Goal: Information Seeking & Learning: Learn about a topic

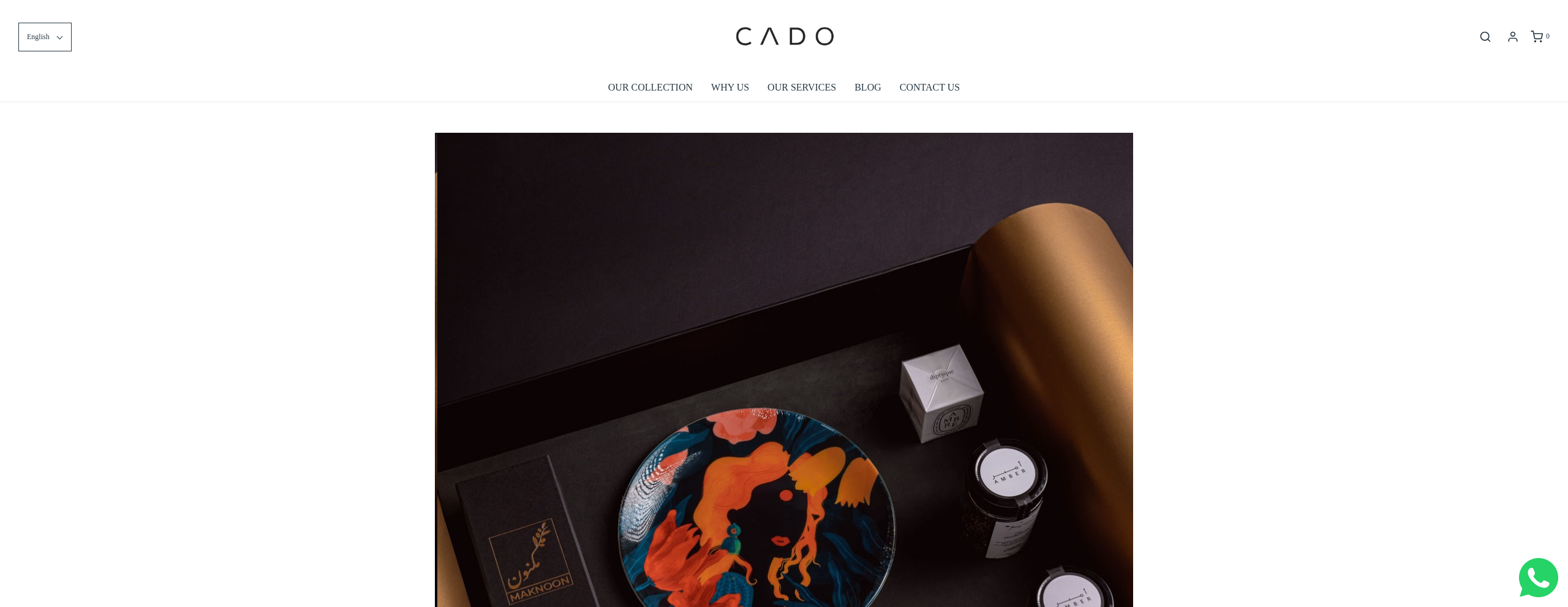
scroll to position [0, 1396]
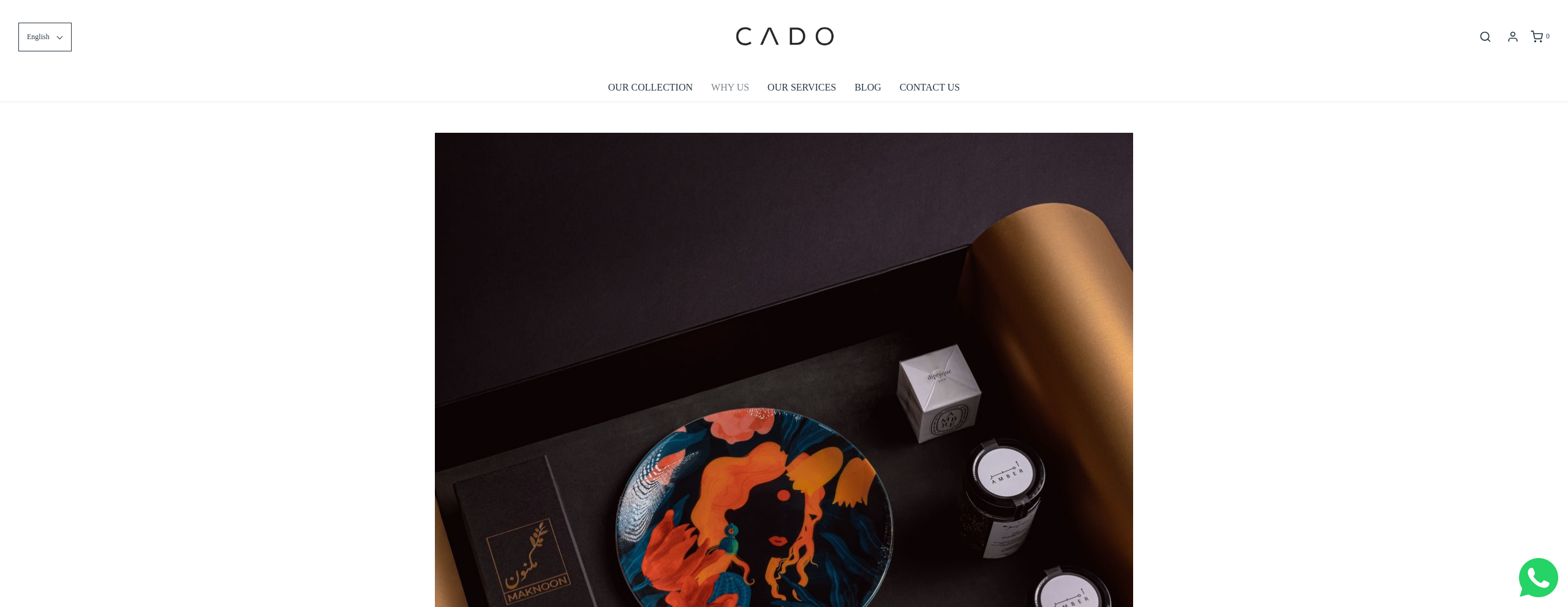
click at [730, 85] on link "WHY US" at bounding box center [730, 87] width 38 height 28
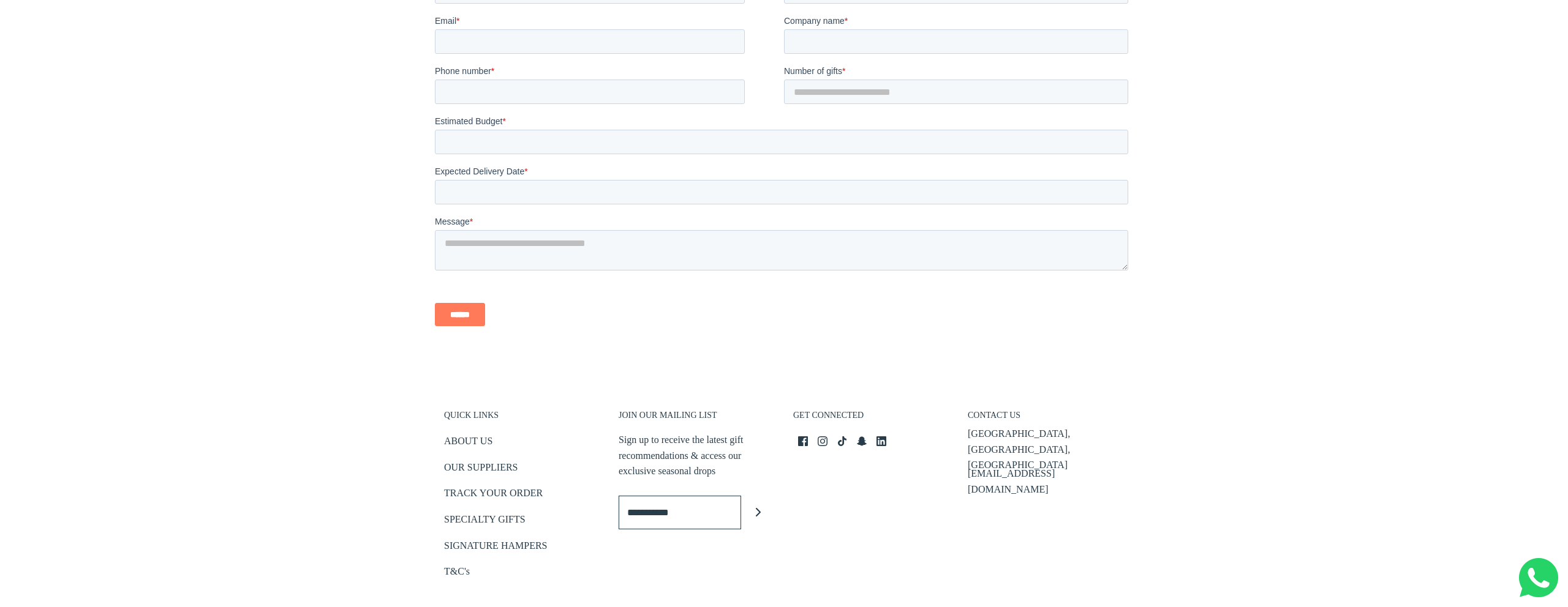
scroll to position [1644, 0]
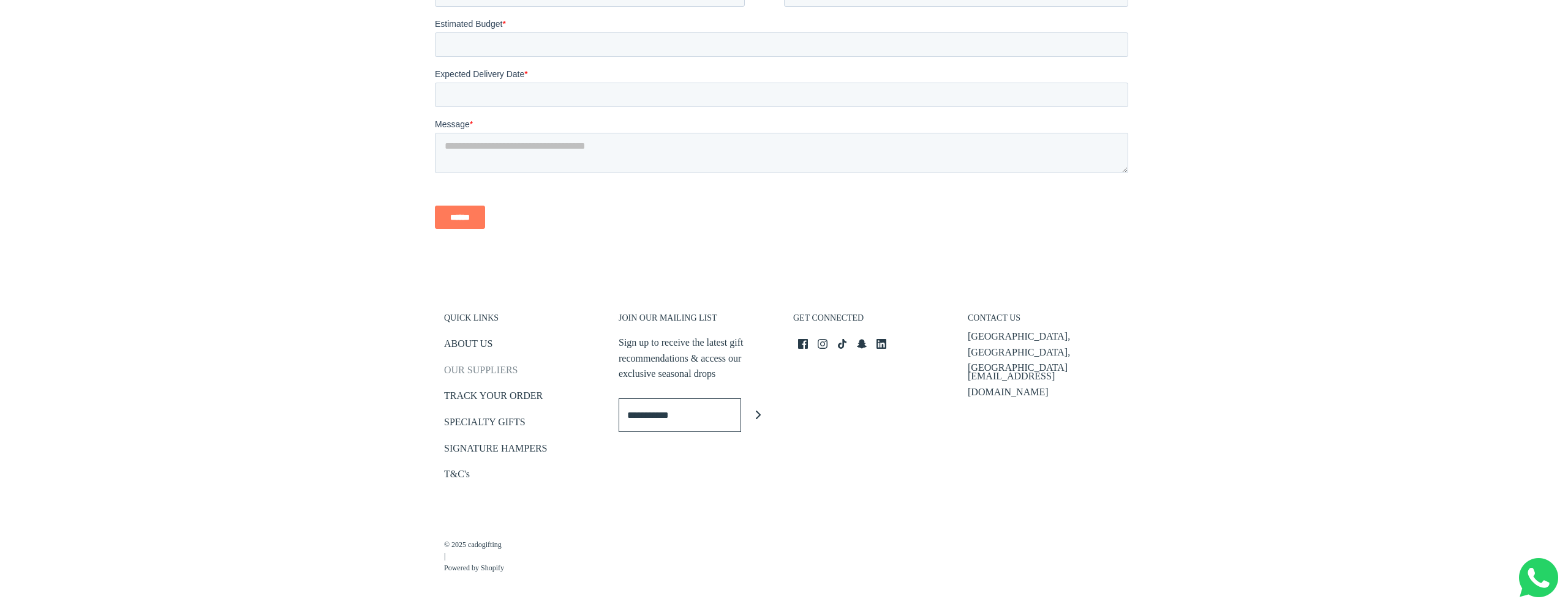
click at [489, 370] on link "OUR SUPPLIERS" at bounding box center [481, 372] width 73 height 20
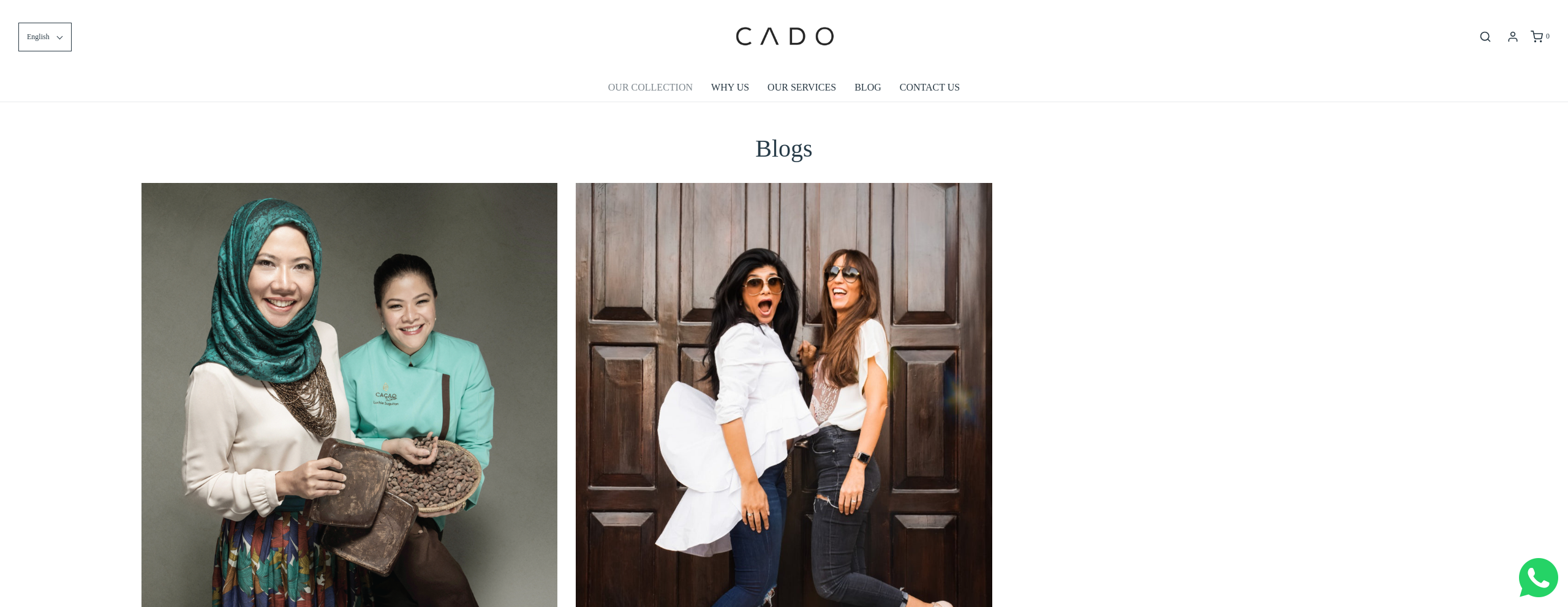
drag, startPoint x: 672, startPoint y: 87, endPoint x: 679, endPoint y: 103, distance: 17.5
click at [672, 87] on link "OUR COLLECTION" at bounding box center [650, 87] width 85 height 28
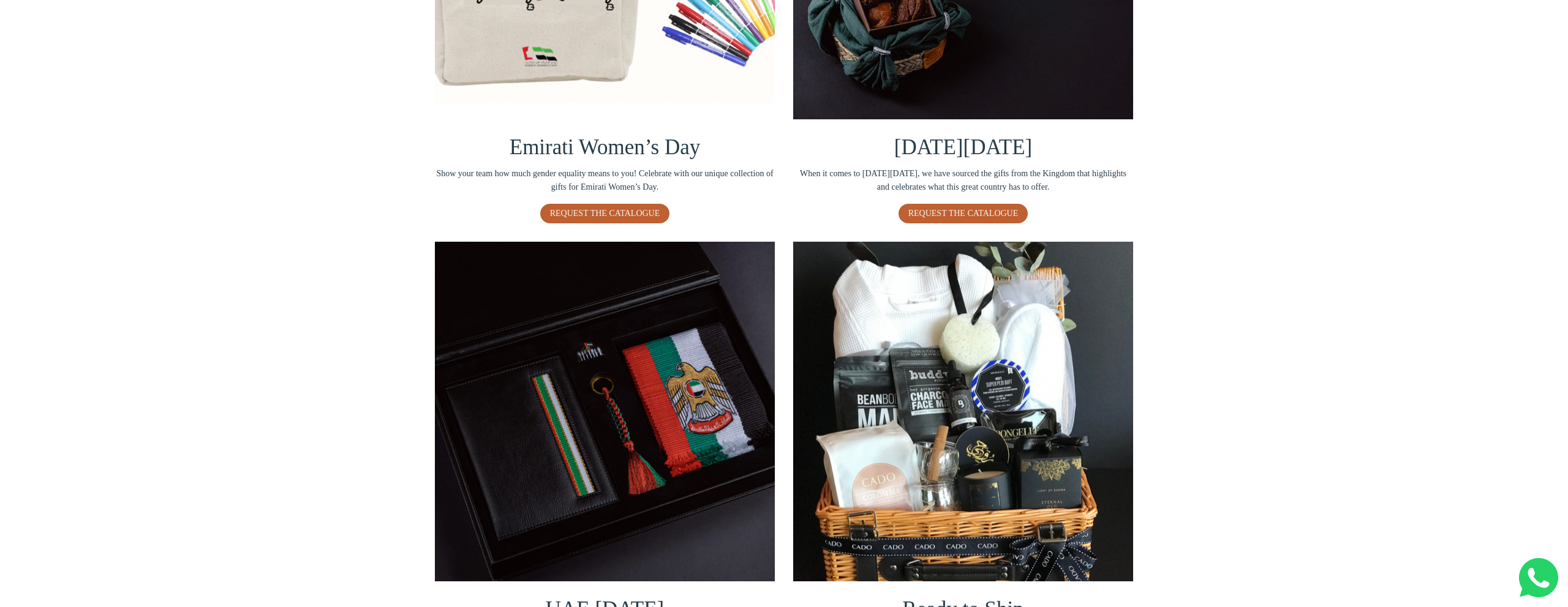
scroll to position [519, 0]
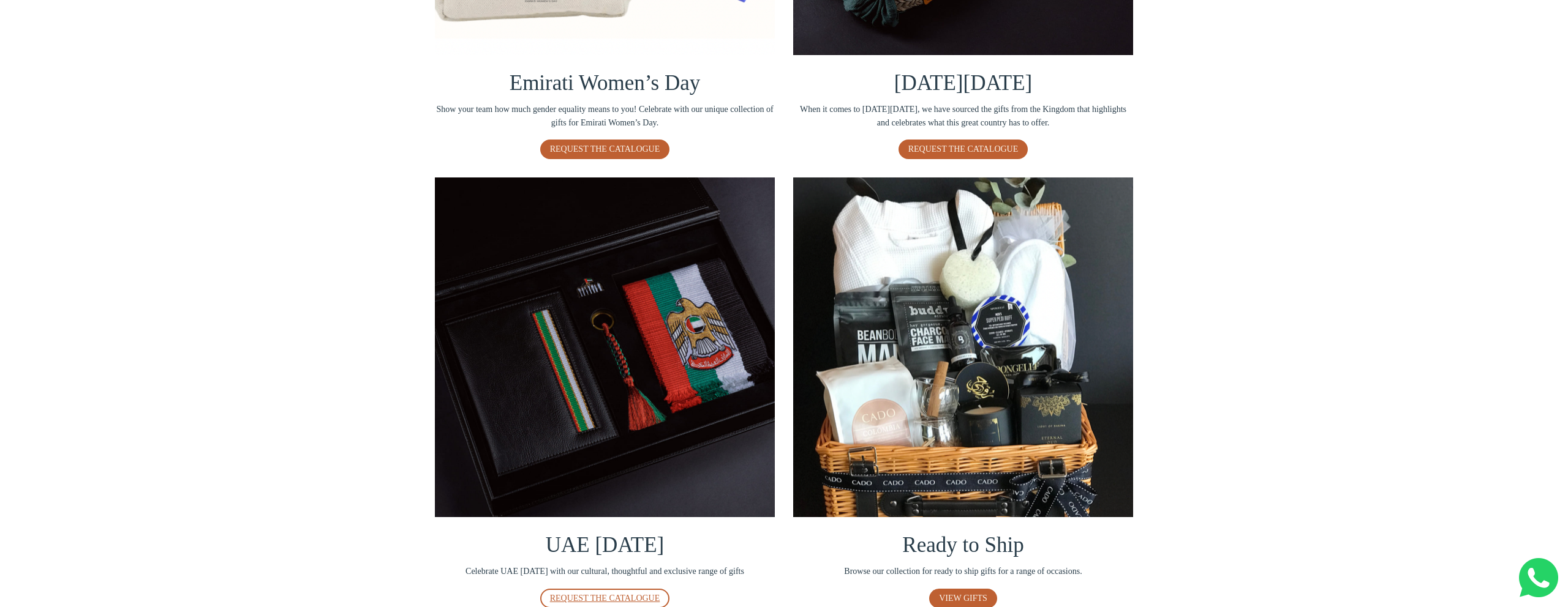
click at [596, 591] on link "REQUEST THE CATALOGUE" at bounding box center [605, 598] width 130 height 20
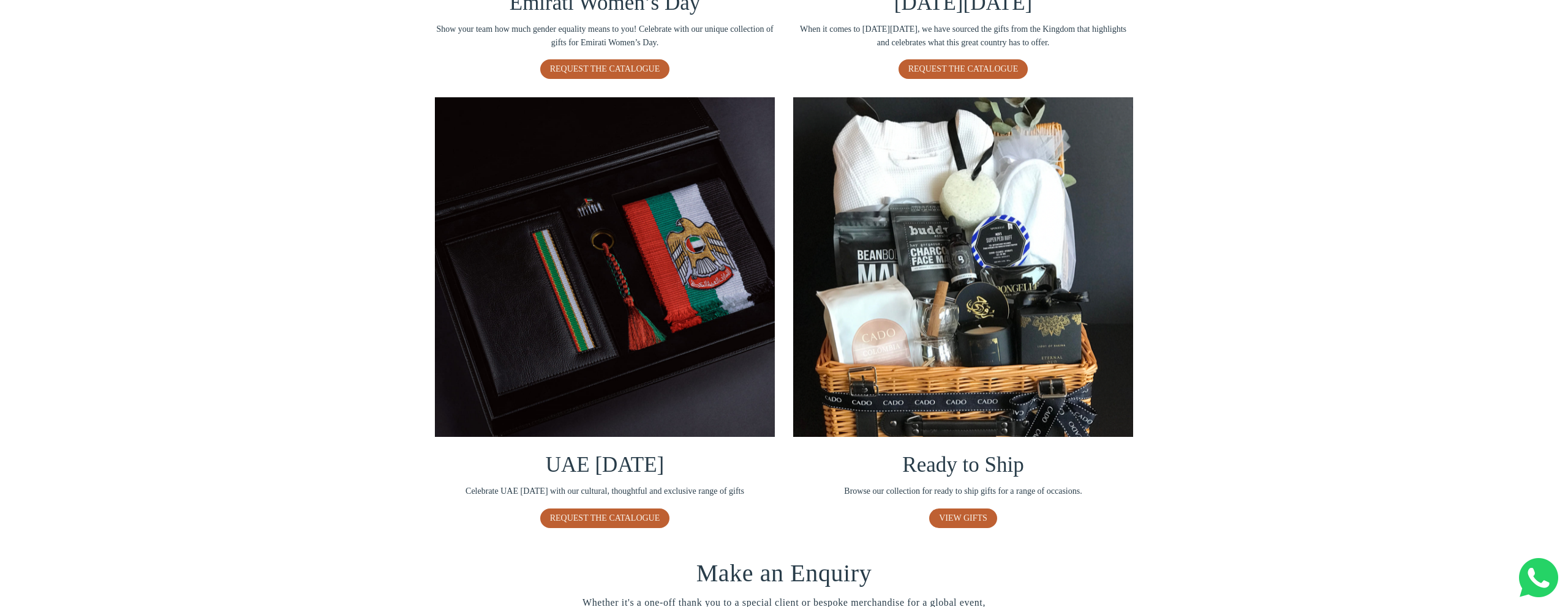
scroll to position [599, 0]
click at [601, 513] on span "REQUEST THE CATALOGUE" at bounding box center [605, 517] width 111 height 9
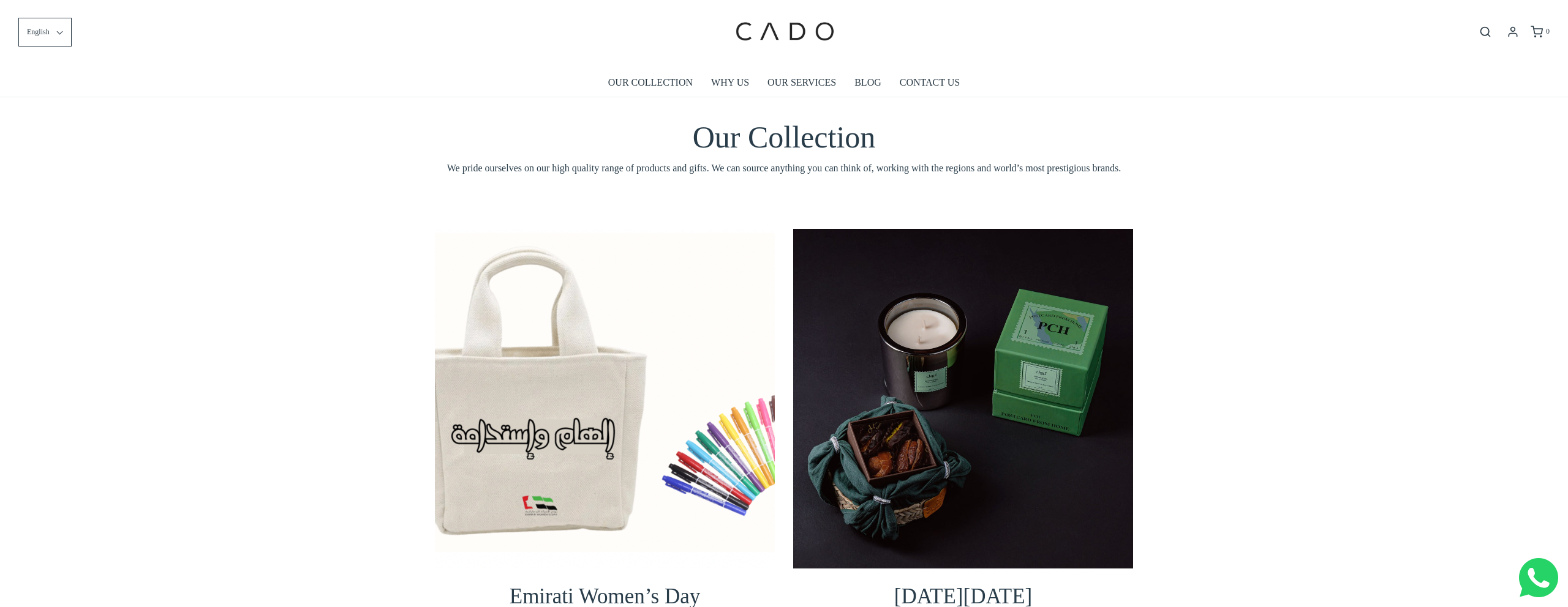
scroll to position [0, 0]
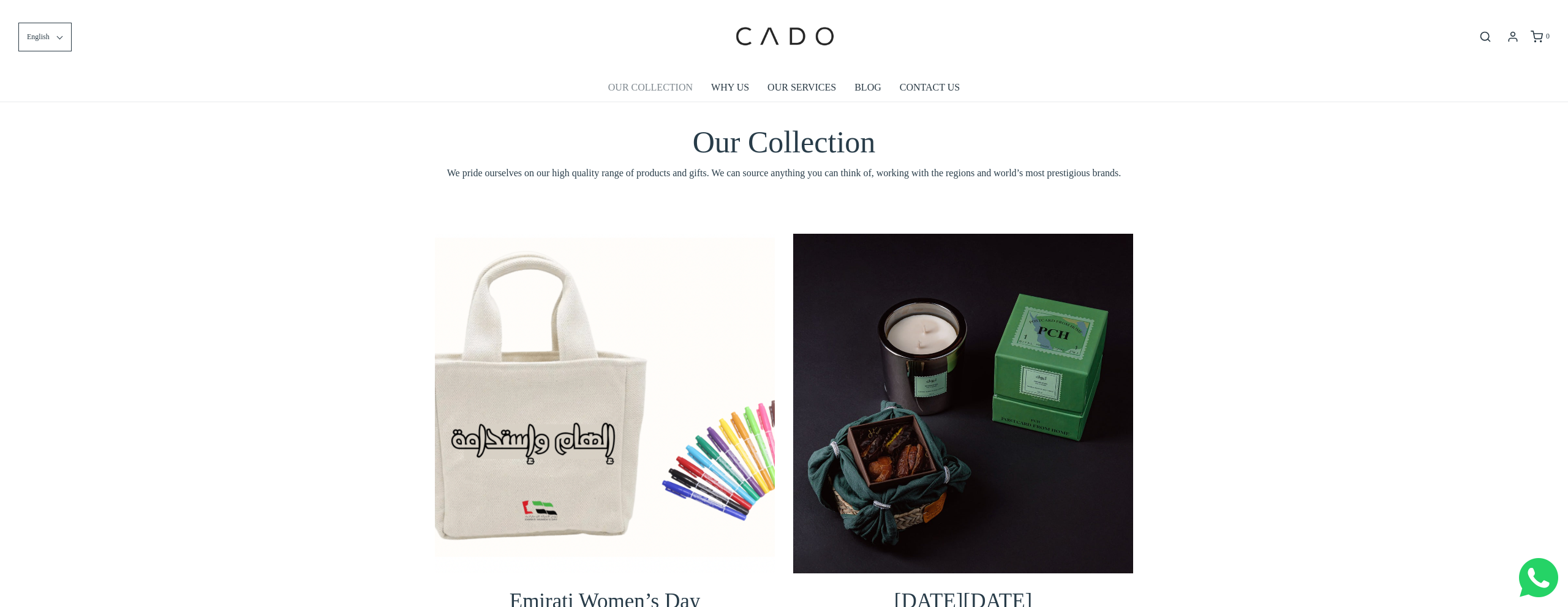
click at [637, 88] on link "OUR COLLECTION" at bounding box center [650, 87] width 85 height 28
click at [643, 85] on link "OUR COLLECTION" at bounding box center [650, 87] width 85 height 28
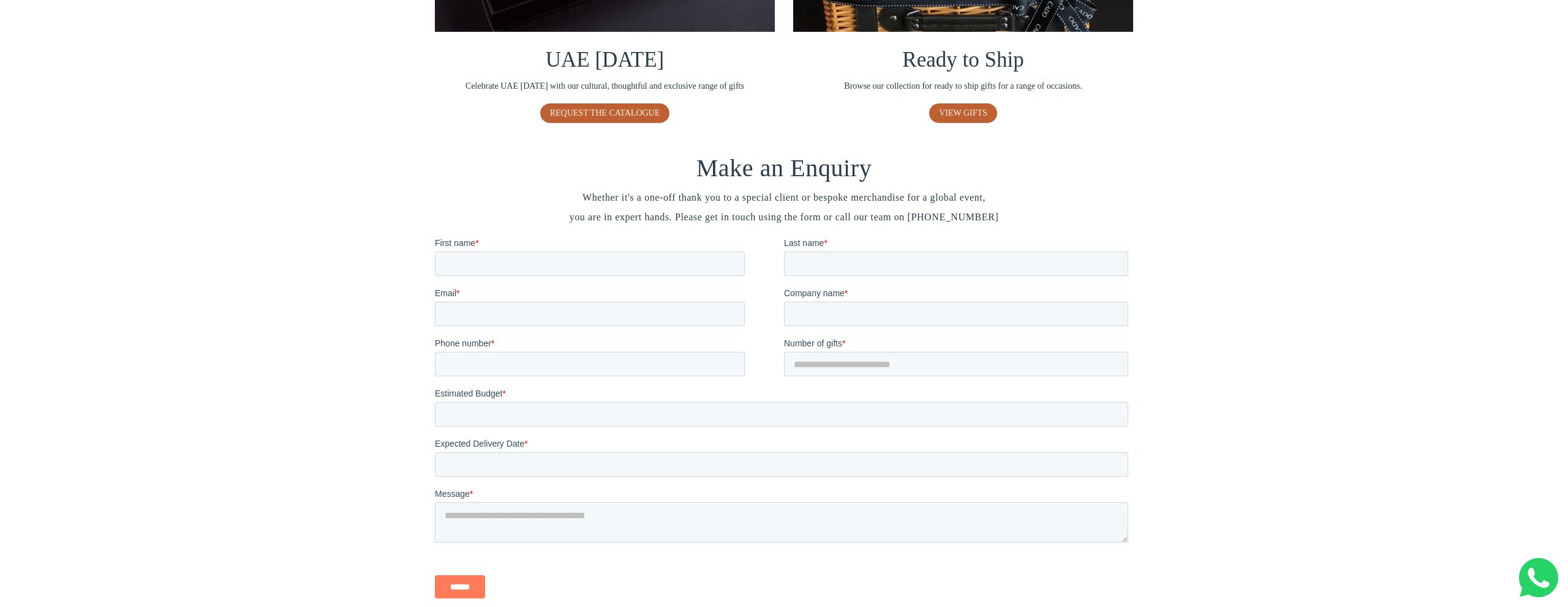
scroll to position [1008, 0]
